Goal: Task Accomplishment & Management: Use online tool/utility

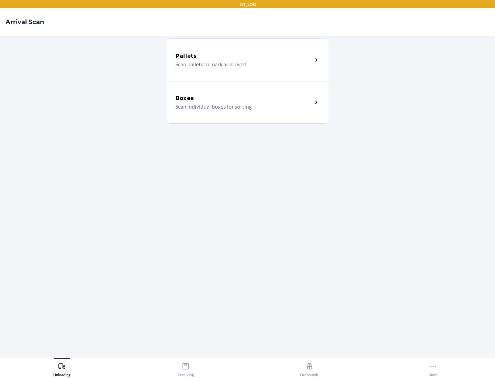
click at [244, 98] on div "Boxes" at bounding box center [243, 98] width 137 height 8
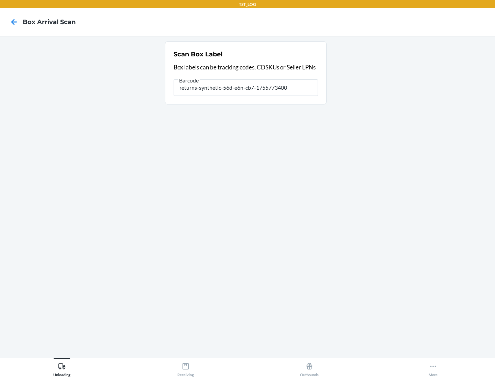
type input "returns-synthetic-56d-e6n-cb7-1755773400"
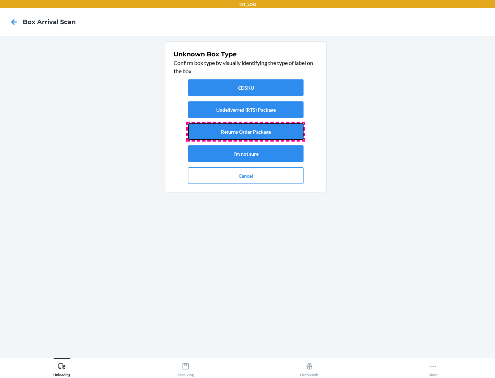
click at [246, 132] on button "Returns Order Package" at bounding box center [246, 131] width 116 height 17
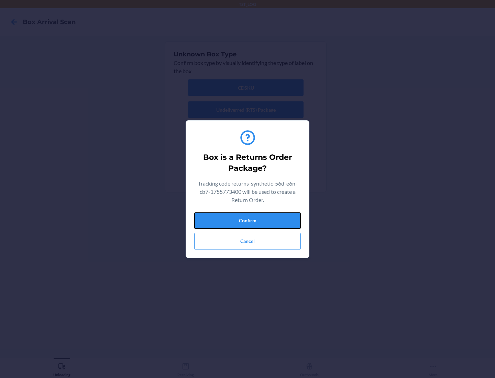
click at [248, 220] on button "Confirm" at bounding box center [247, 220] width 107 height 17
